Goal: Transaction & Acquisition: Purchase product/service

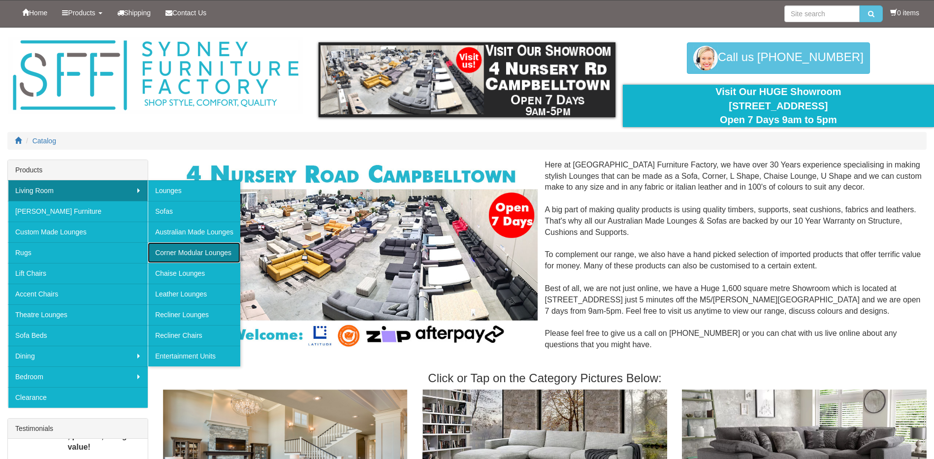
click at [164, 253] on link "Corner Modular Lounges" at bounding box center [194, 252] width 93 height 21
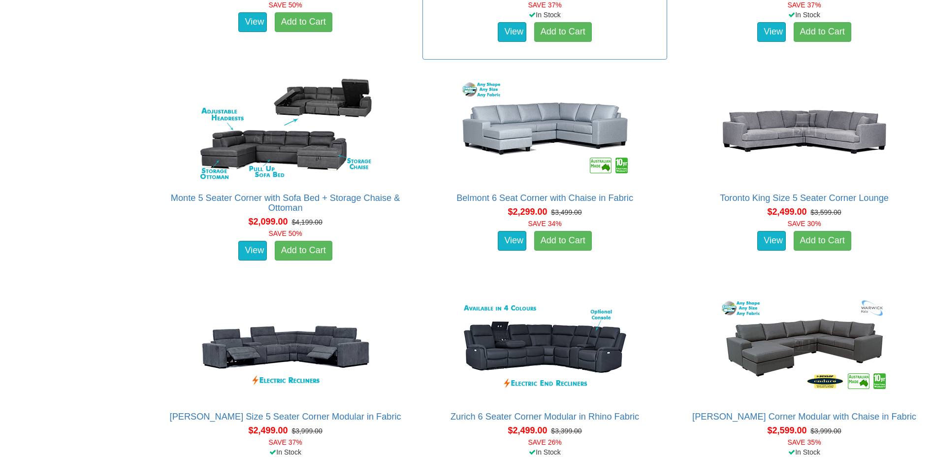
scroll to position [837, 0]
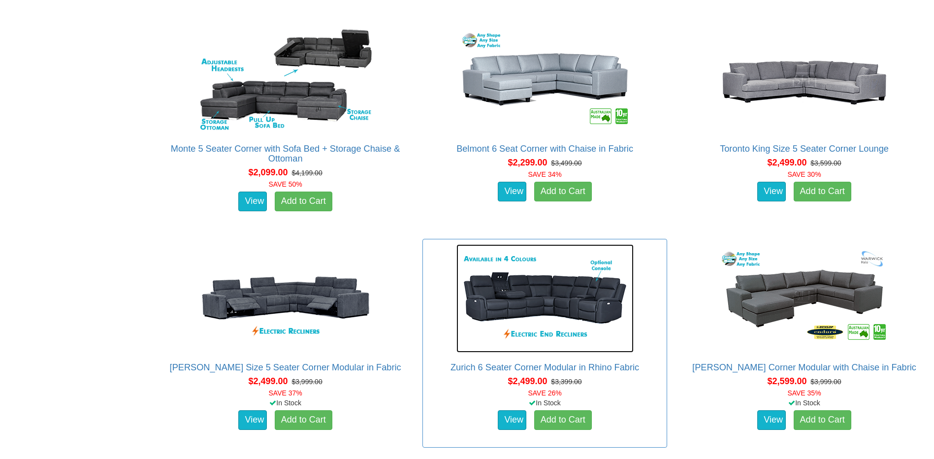
click at [582, 307] on img at bounding box center [545, 298] width 177 height 108
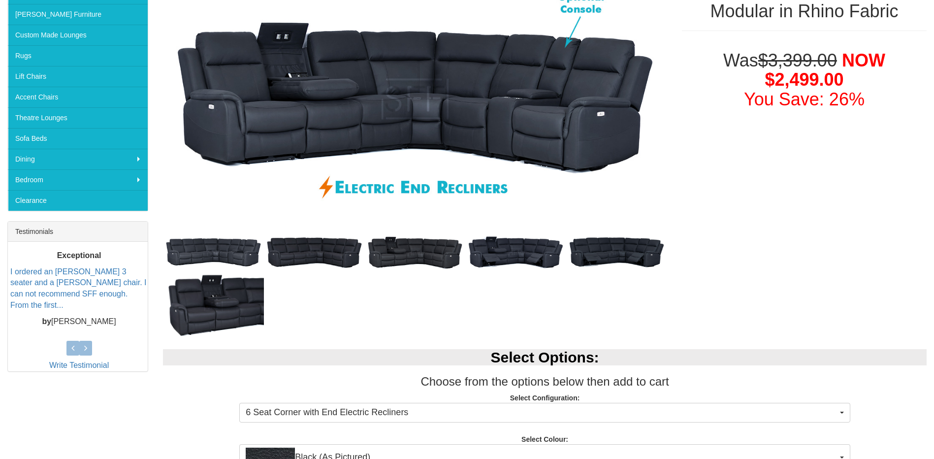
scroll to position [246, 0]
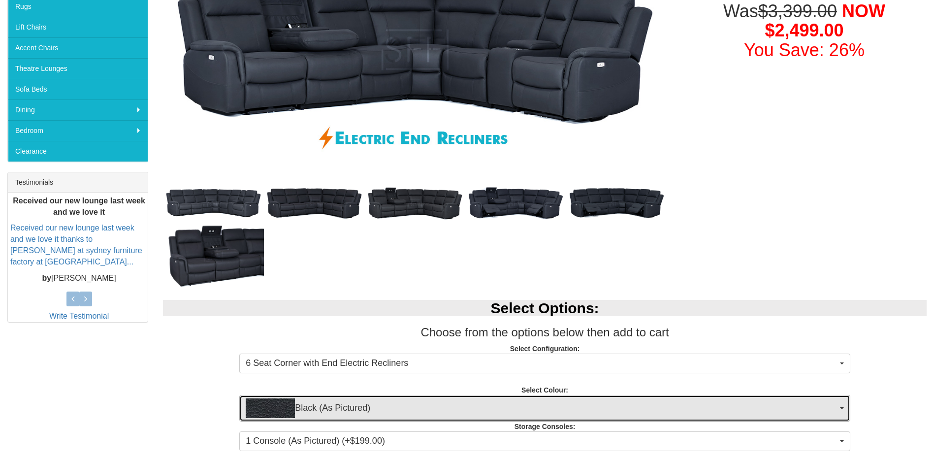
click at [842, 406] on button "Black (As Pictured)" at bounding box center [544, 408] width 611 height 27
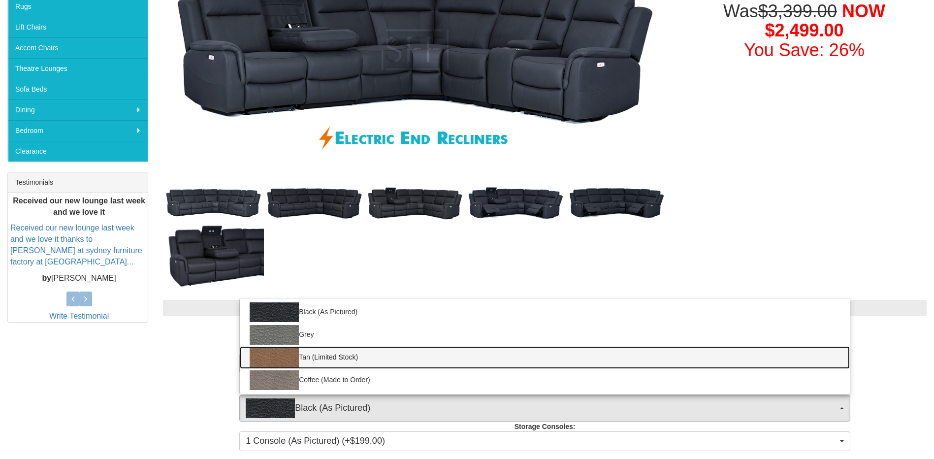
click at [270, 354] on img at bounding box center [274, 358] width 49 height 20
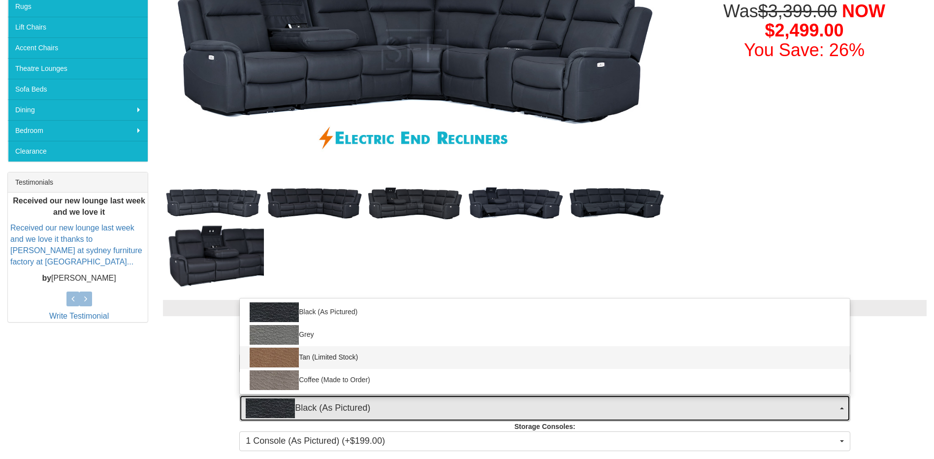
select select "2068"
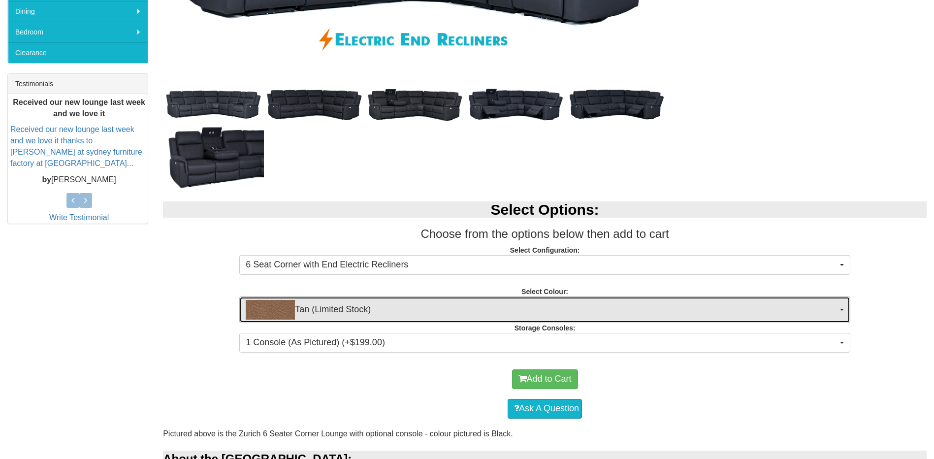
scroll to position [394, 0]
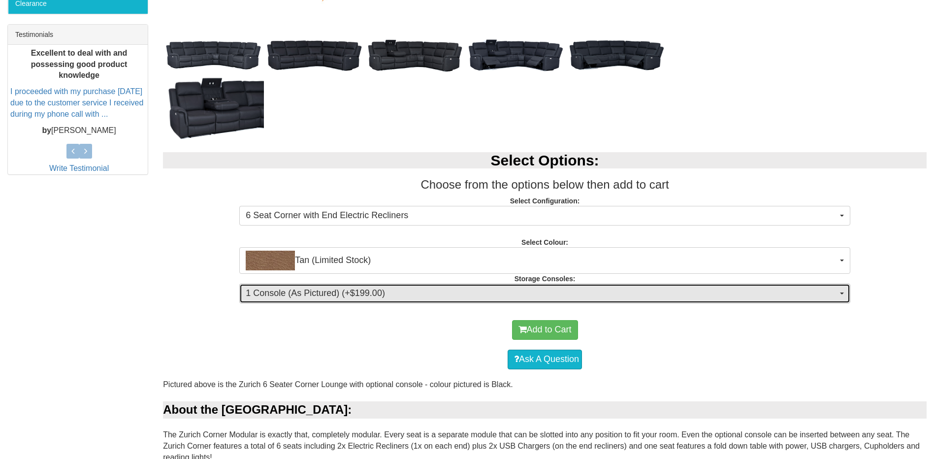
click at [838, 291] on button "1 Console (As Pictured) (+$199.00)" at bounding box center [544, 294] width 611 height 20
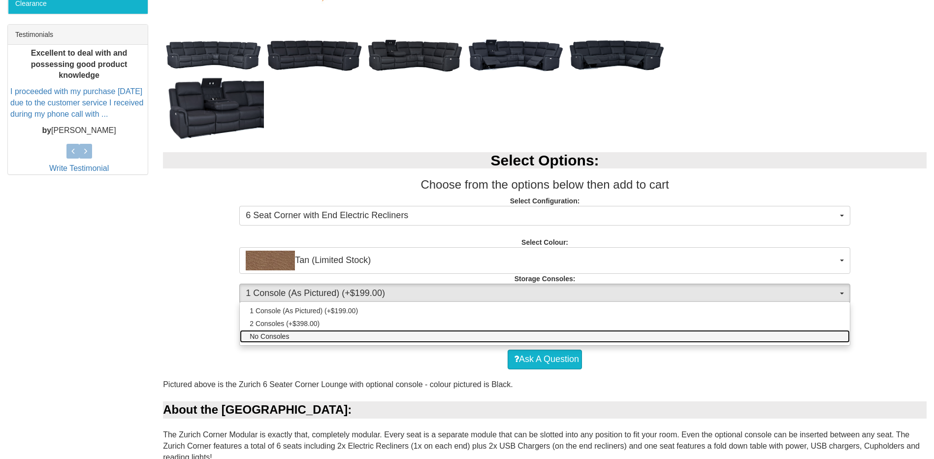
click at [273, 335] on span "No Consoles" at bounding box center [269, 336] width 39 height 10
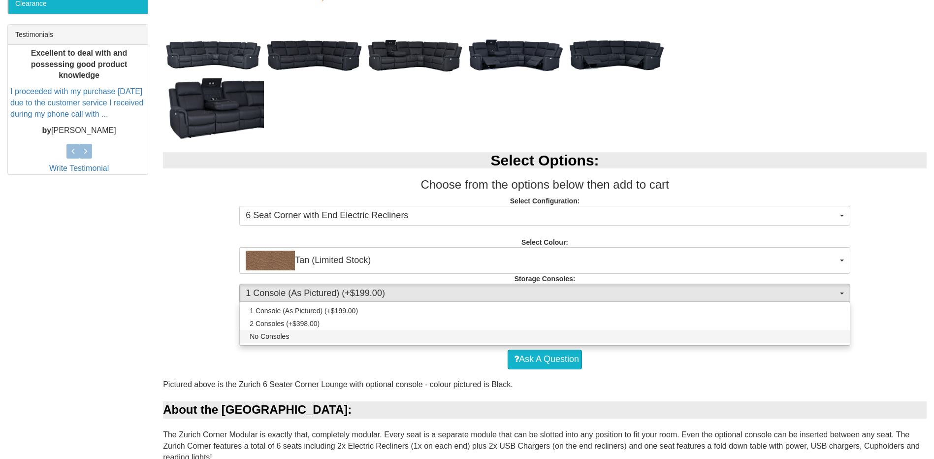
select select "1474"
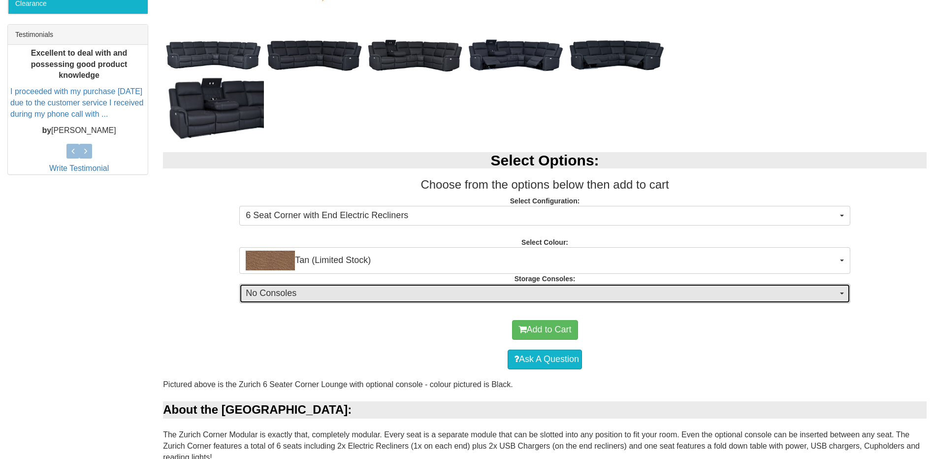
click at [336, 294] on span "No Consoles" at bounding box center [542, 293] width 592 height 13
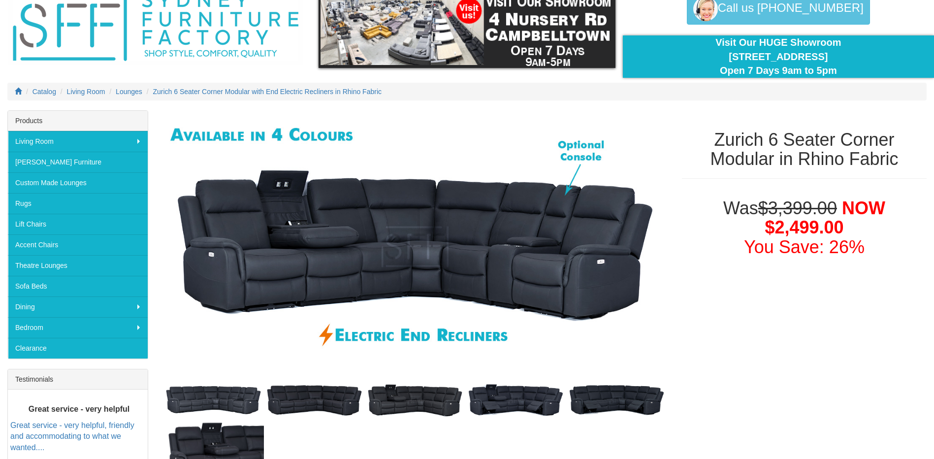
scroll to position [0, 0]
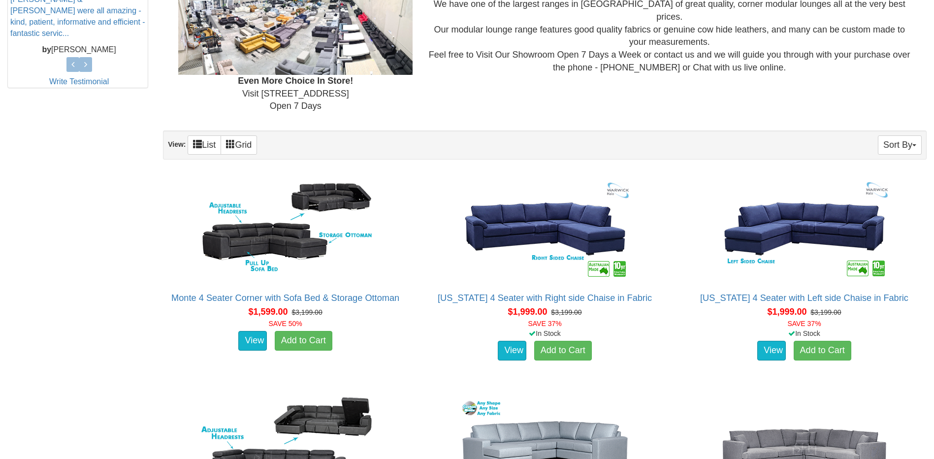
scroll to position [322, 0]
